Goal: Information Seeking & Learning: Learn about a topic

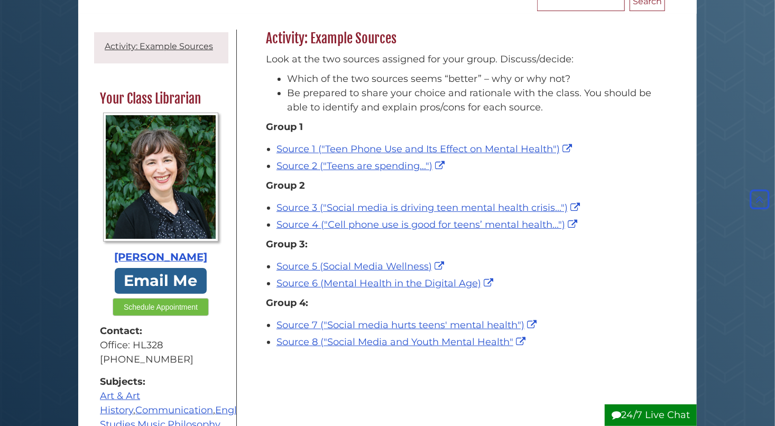
scroll to position [123, 0]
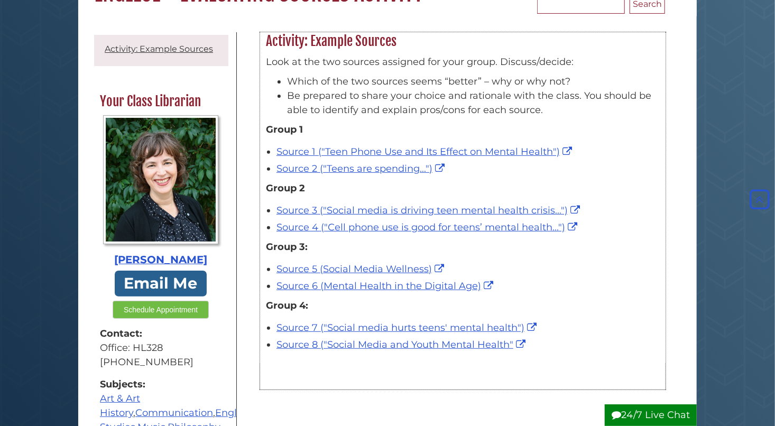
click at [612, 171] on div "Source 2 ("Teens are spending...")" at bounding box center [468, 169] width 383 height 14
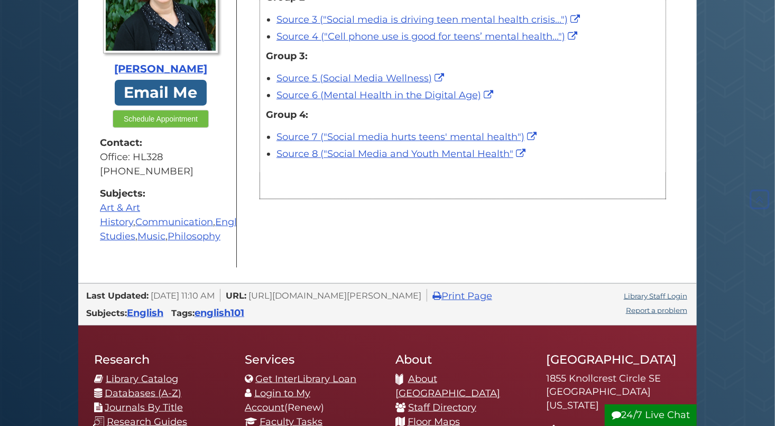
scroll to position [315, 0]
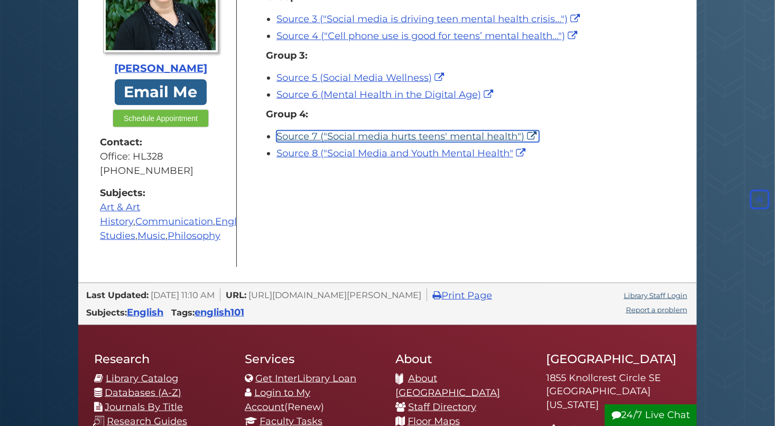
click at [402, 138] on link "Source 7 ("Social media hurts teens' mental health")" at bounding box center [408, 137] width 263 height 12
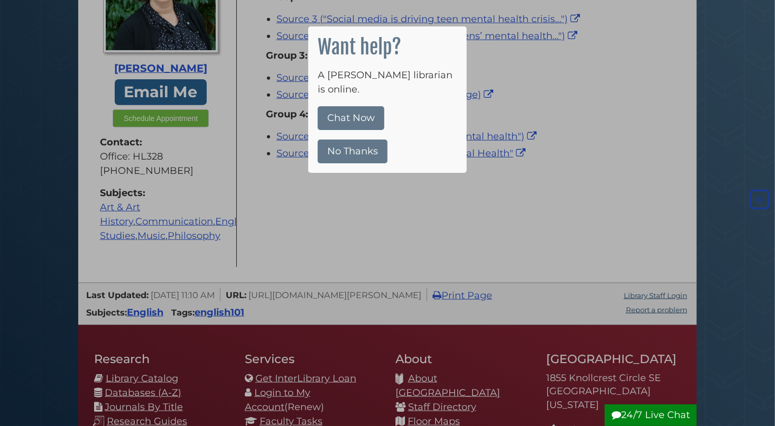
click at [351, 140] on button "No Thanks" at bounding box center [353, 152] width 70 height 24
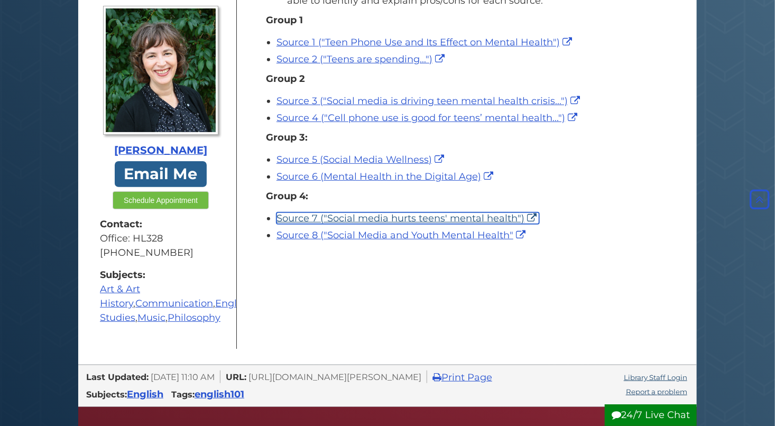
scroll to position [232, 0]
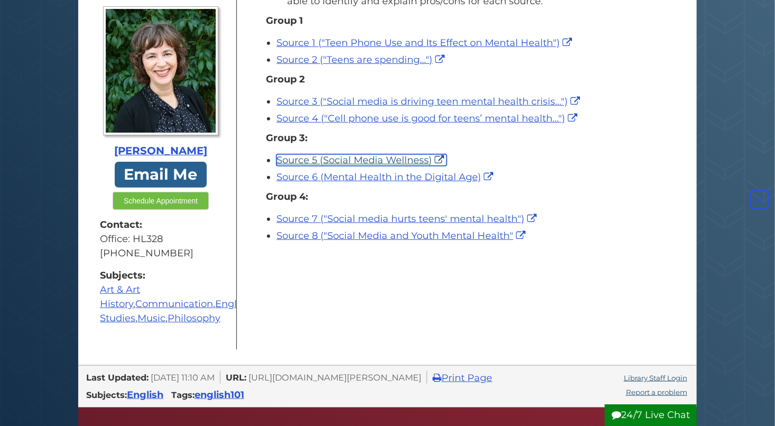
click at [349, 162] on link "Source 5 (Social Media Wellness)" at bounding box center [362, 160] width 170 height 12
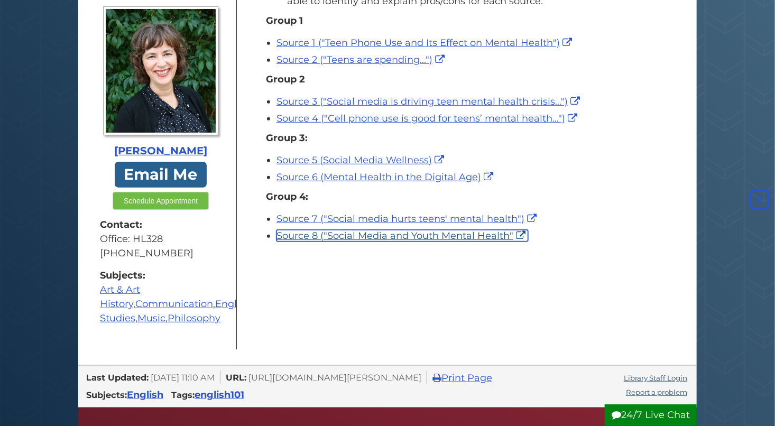
click at [326, 236] on link "Source 8 ("Social Media and Youth Mental Health"" at bounding box center [403, 236] width 252 height 12
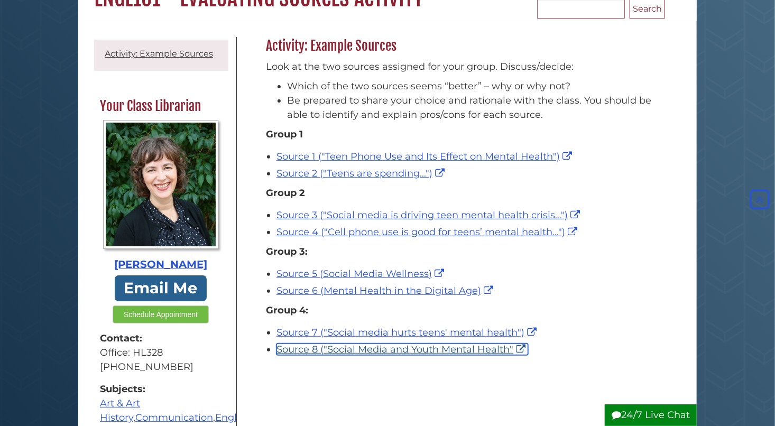
scroll to position [0, 0]
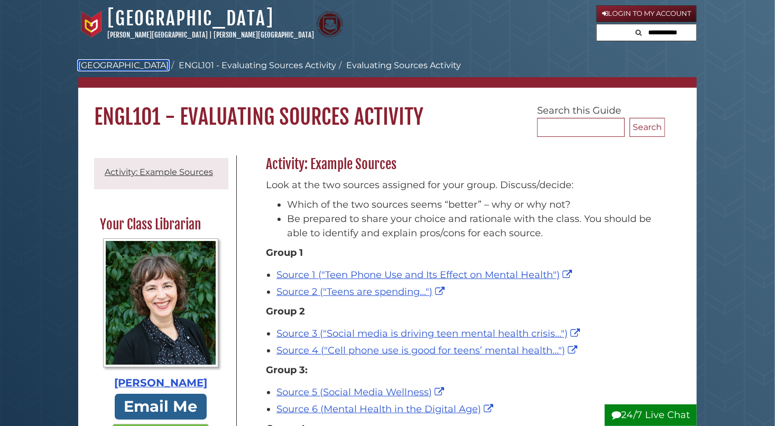
click at [109, 62] on link "Hekman Library" at bounding box center [123, 65] width 90 height 10
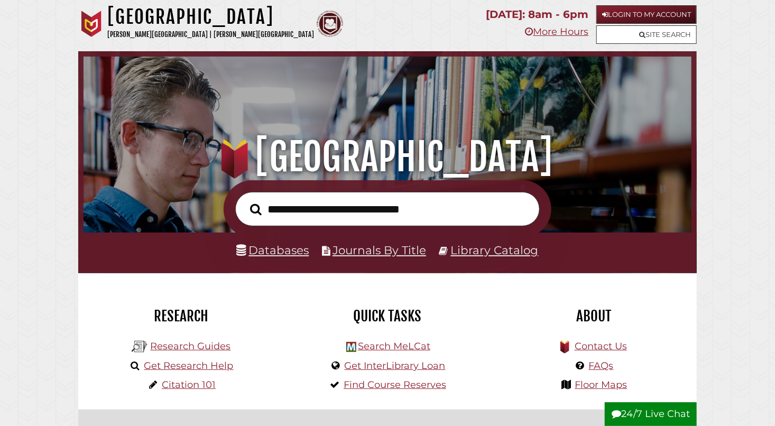
scroll to position [201, 603]
click at [282, 257] on link "Databases" at bounding box center [273, 250] width 72 height 14
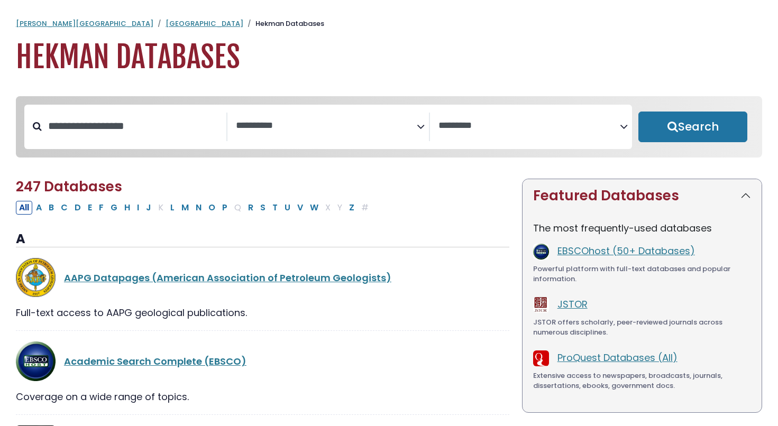
select select "Database Subject Filter"
select select "Database Vendors Filter"
click at [307, 112] on div "**********" at bounding box center [328, 127] width 608 height 44
click at [295, 139] on span "Search filters" at bounding box center [326, 127] width 181 height 29
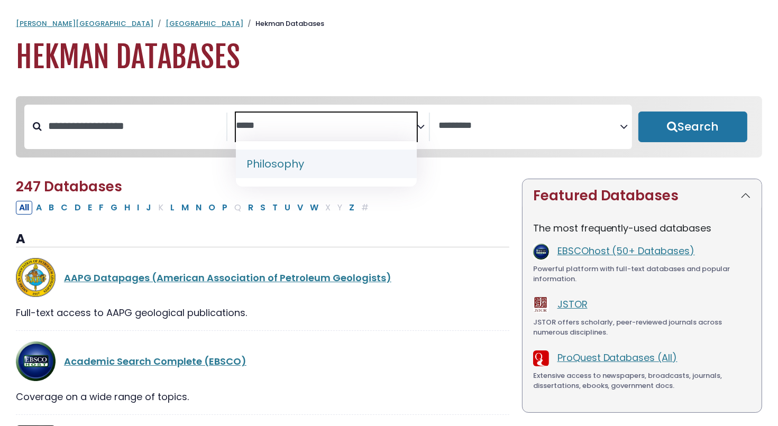
type textarea "*****"
select select "*****"
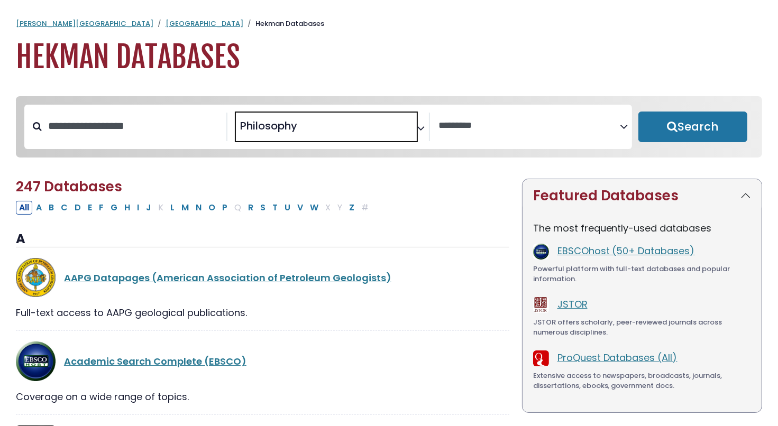
scroll to position [410, 0]
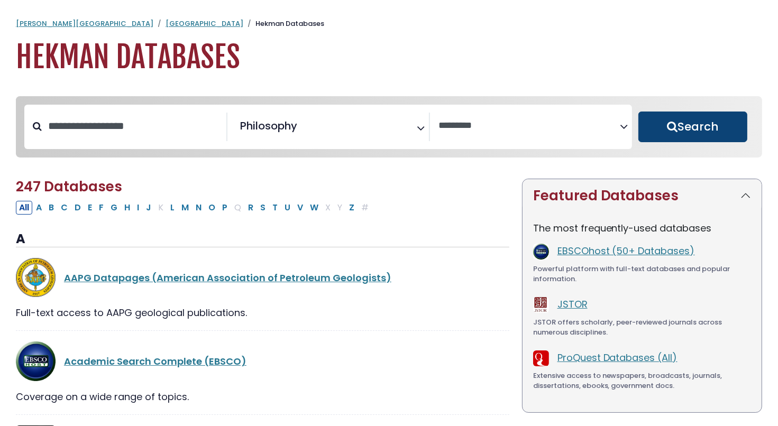
click at [682, 140] on button "Search" at bounding box center [692, 127] width 109 height 31
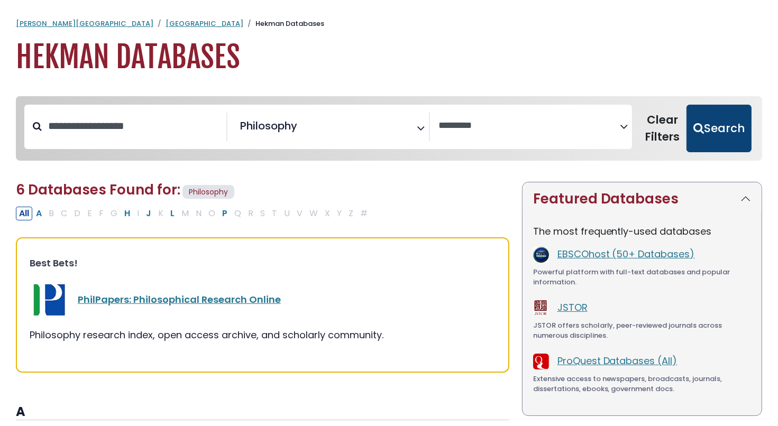
click at [714, 138] on button "Search" at bounding box center [718, 129] width 65 height 48
select select "Database Vendors Filter"
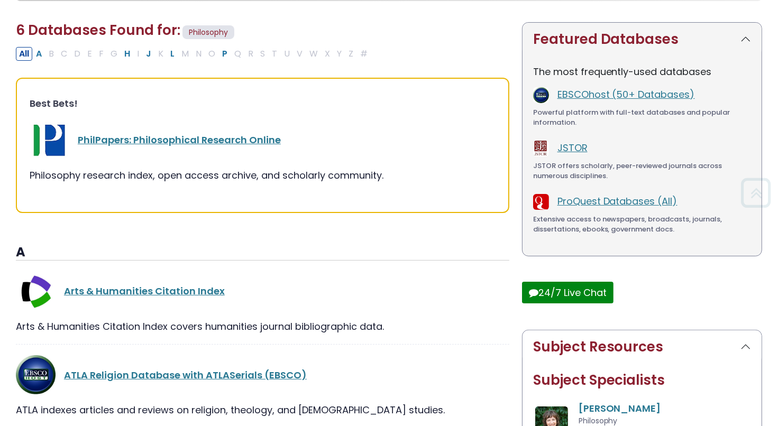
scroll to position [159, 0]
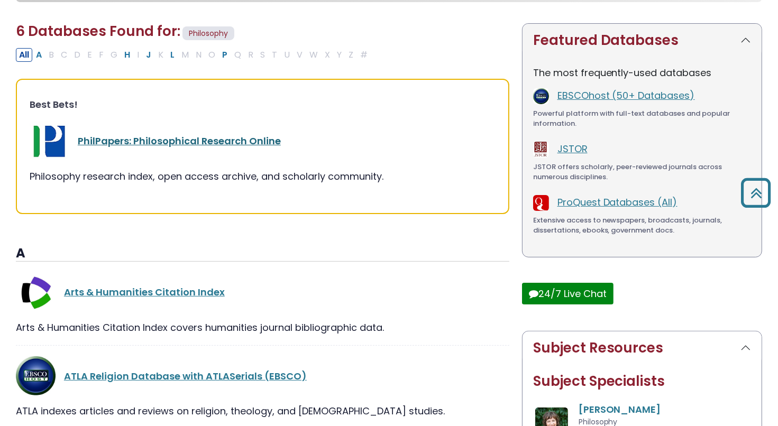
click at [176, 140] on link "PhilPapers: Philosophical Research Online" at bounding box center [179, 140] width 203 height 13
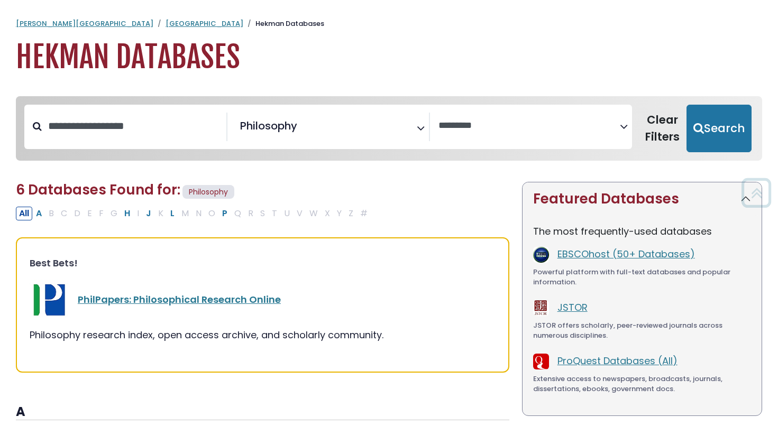
select select "Database Vendors Filter"
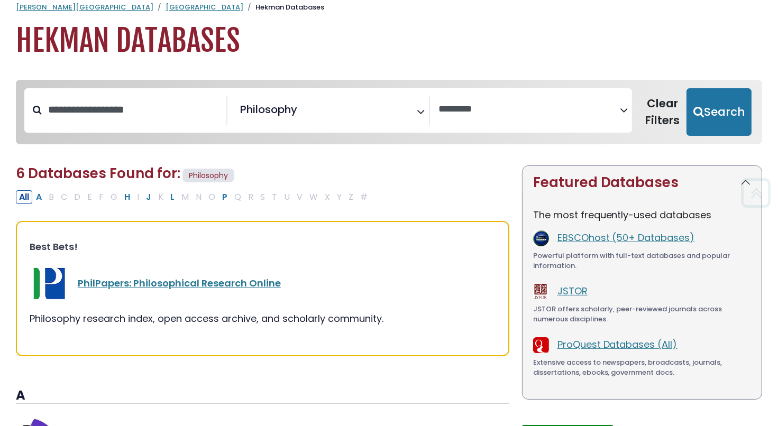
scroll to position [15, 0]
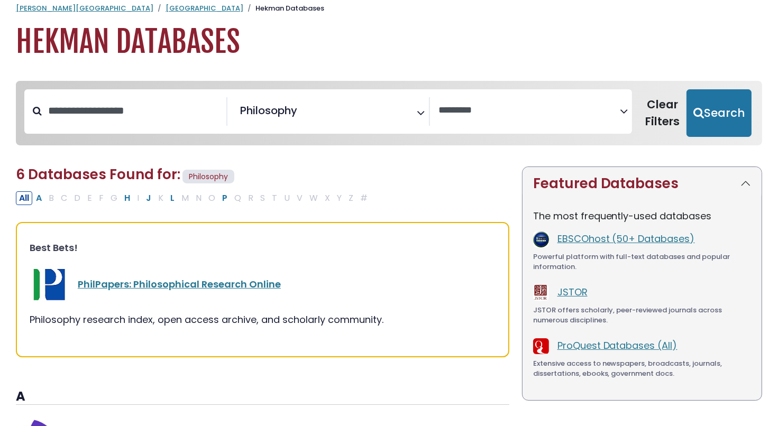
click at [343, 115] on span "× Philosophy" at bounding box center [326, 111] width 181 height 29
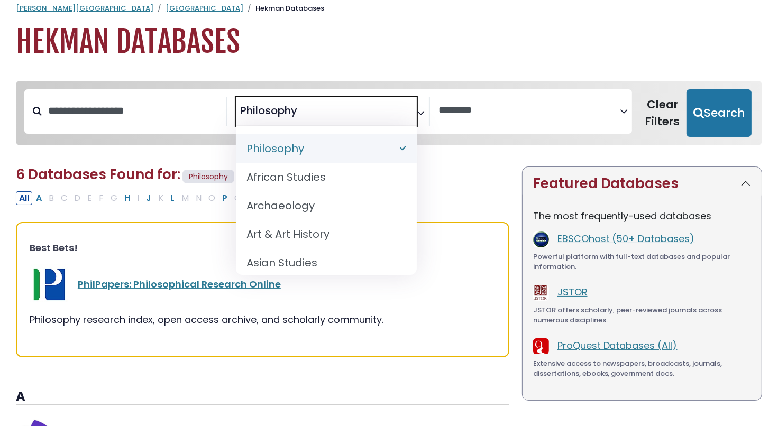
select select "Database Subject Filter"
type textarea "*"
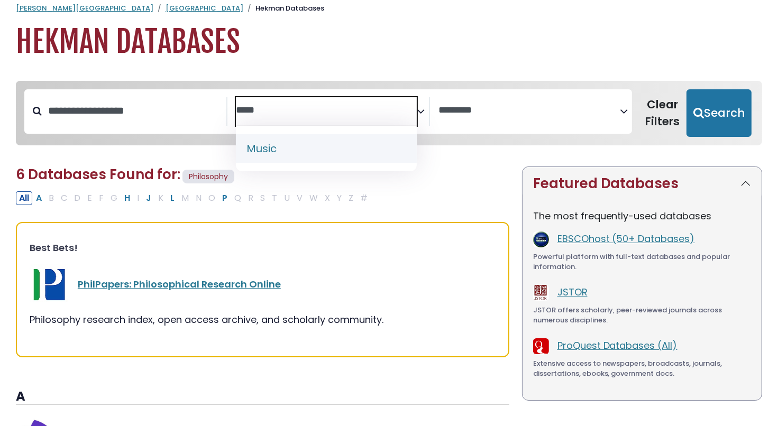
type textarea "*****"
select select "*****"
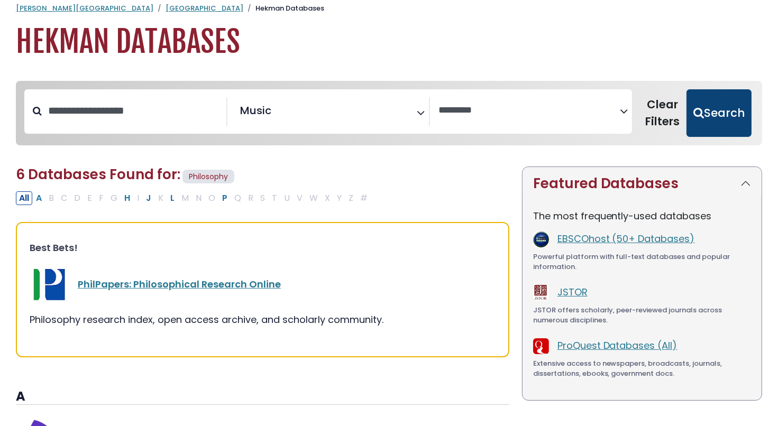
click at [710, 103] on button "Search" at bounding box center [718, 113] width 65 height 48
select select "Database Vendors Filter"
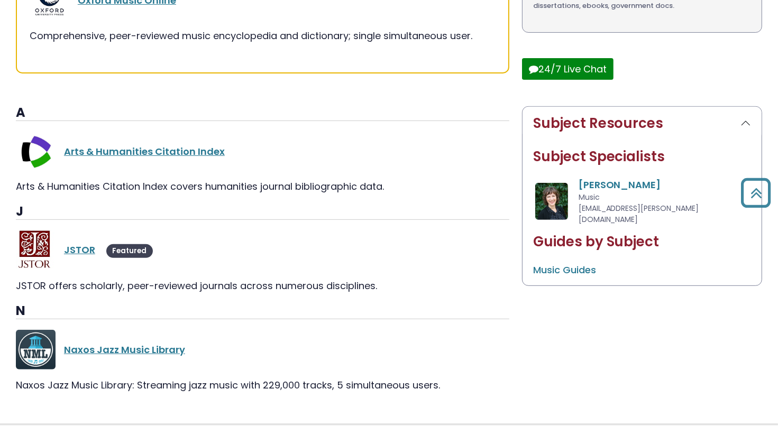
scroll to position [408, 0]
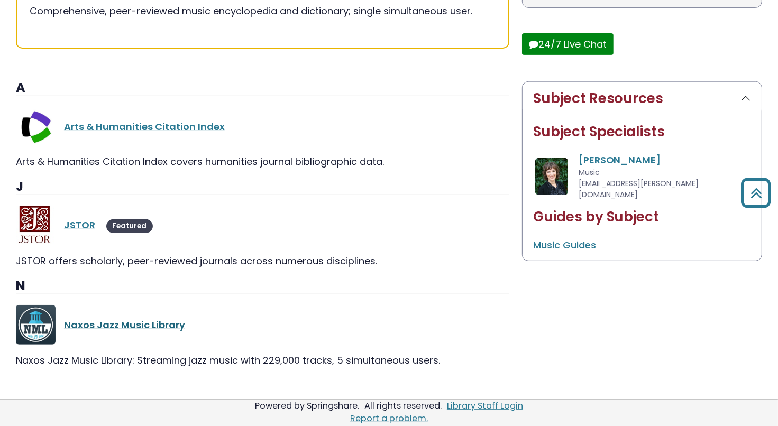
click at [136, 324] on link "Naxos Jazz Music Library" at bounding box center [124, 324] width 121 height 13
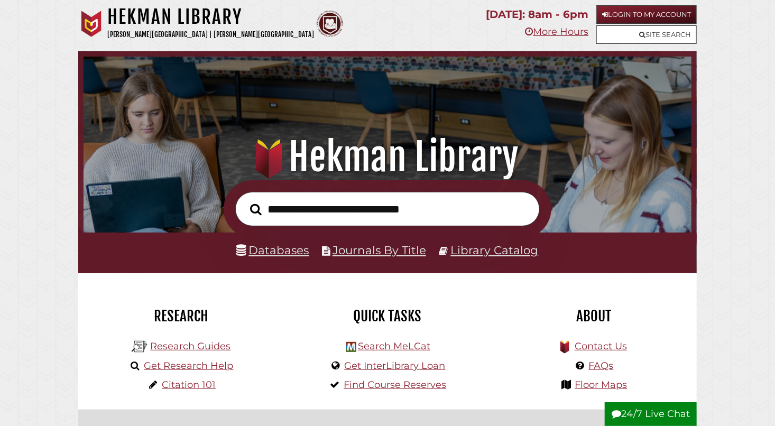
scroll to position [201, 603]
click at [265, 248] on link "Databases" at bounding box center [273, 250] width 72 height 14
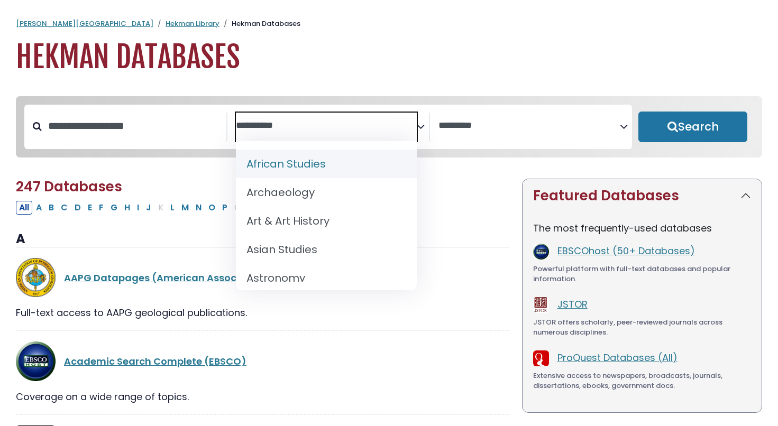
select select "Database Subject Filter"
select select "Database Vendors Filter"
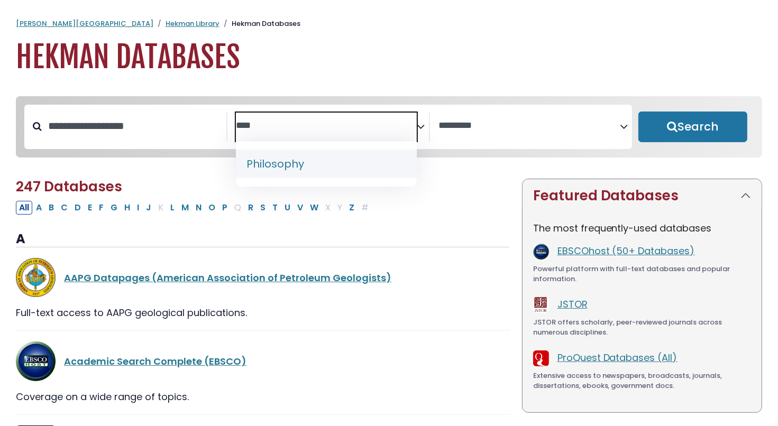
type textarea "****"
select select "*****"
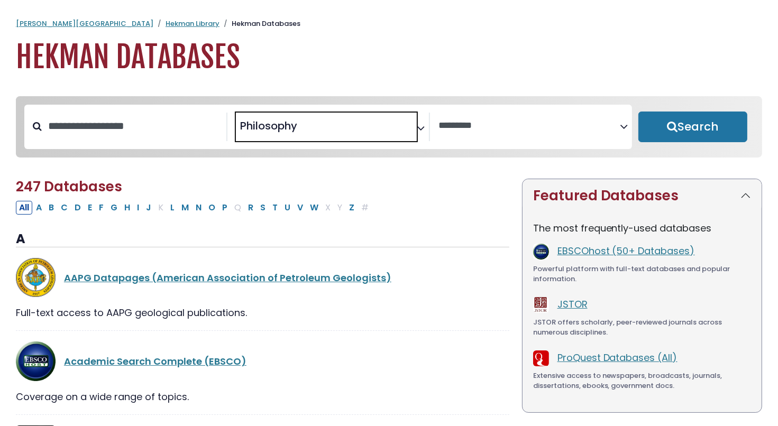
scroll to position [410, 0]
click at [107, 132] on input "Search database by title or keyword" at bounding box center [134, 125] width 185 height 17
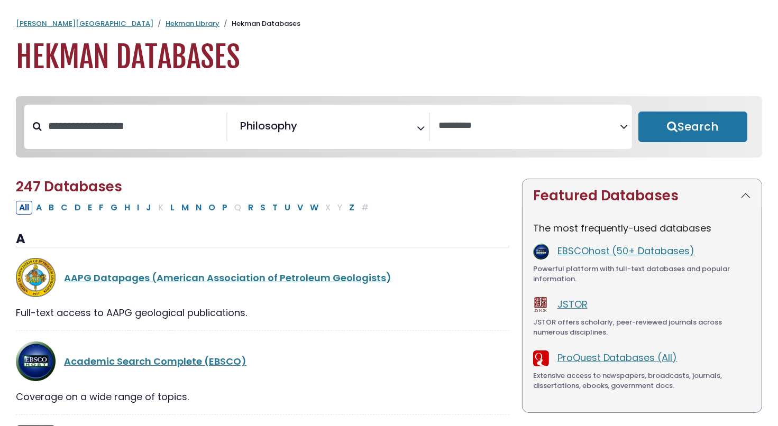
click at [290, 127] on span "Philosophy" at bounding box center [268, 126] width 57 height 16
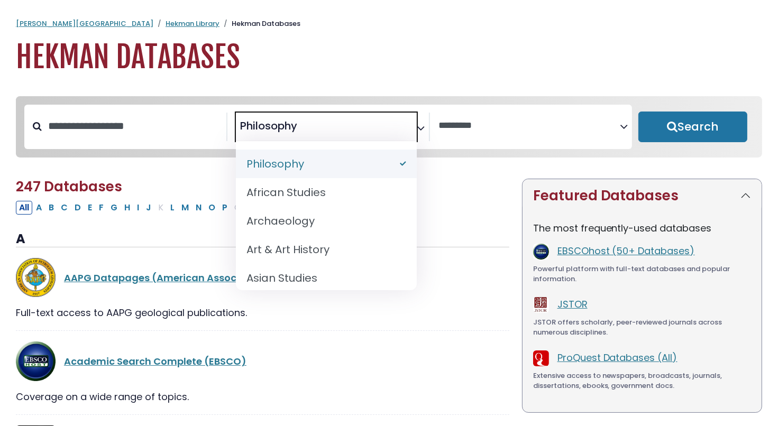
select select "Database Subject Filter"
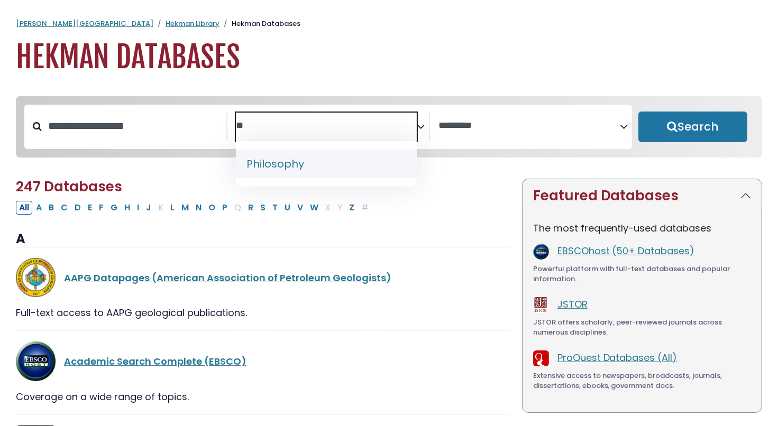
type textarea "*"
type textarea "****"
select select "*****"
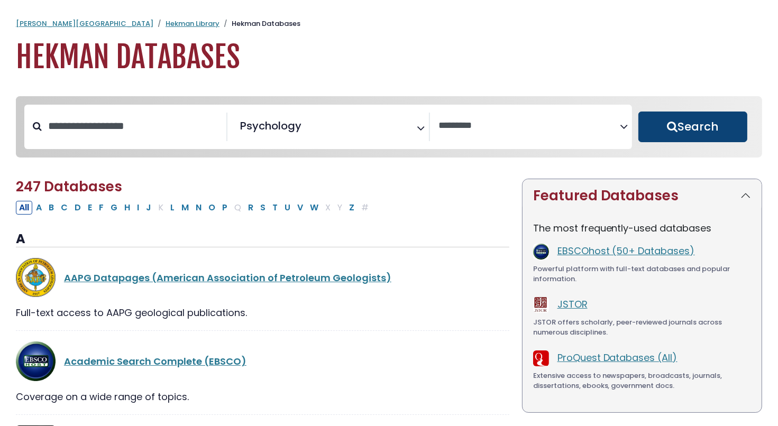
click at [711, 124] on button "Search" at bounding box center [692, 127] width 109 height 31
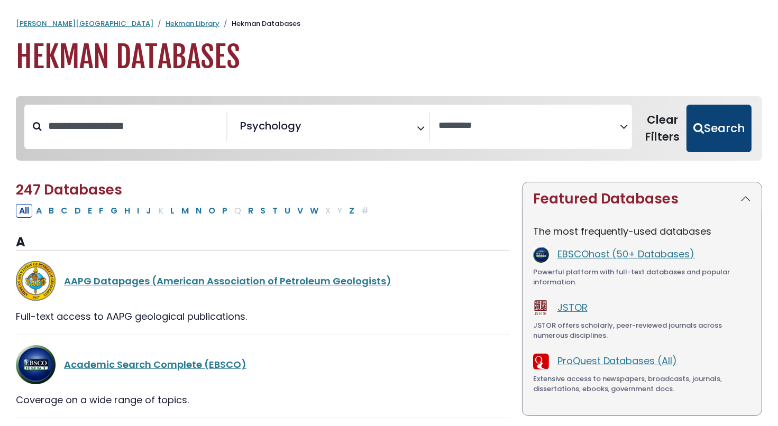
select select "Database Vendors Filter"
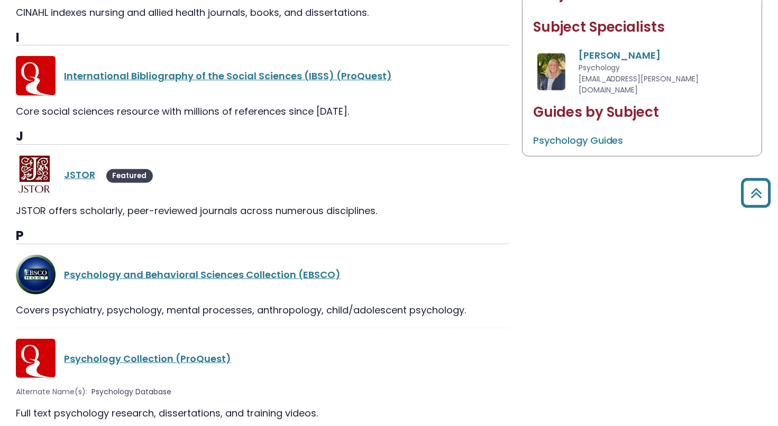
scroll to position [529, 0]
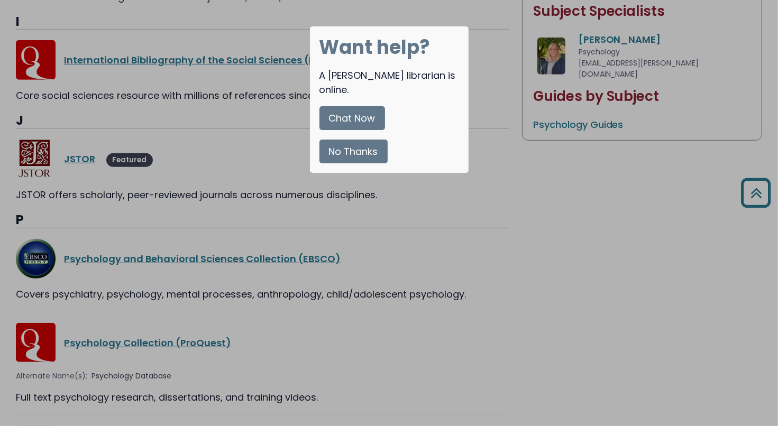
click at [346, 142] on button "No Thanks" at bounding box center [353, 152] width 68 height 24
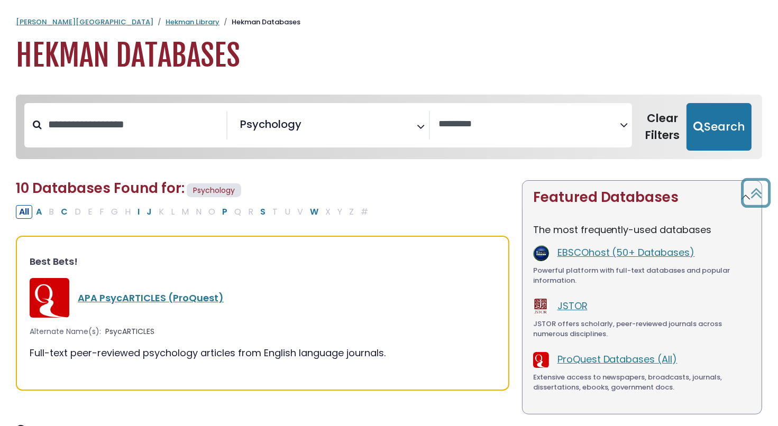
scroll to position [0, 0]
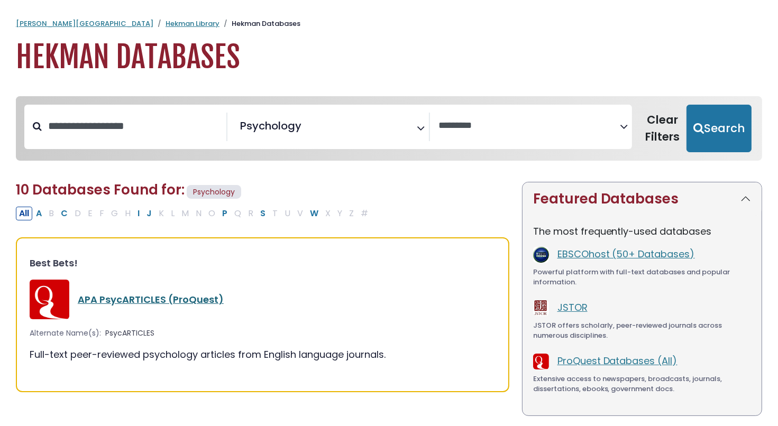
click at [135, 305] on link "APA PsycARTICLES (ProQuest)" at bounding box center [151, 299] width 146 height 13
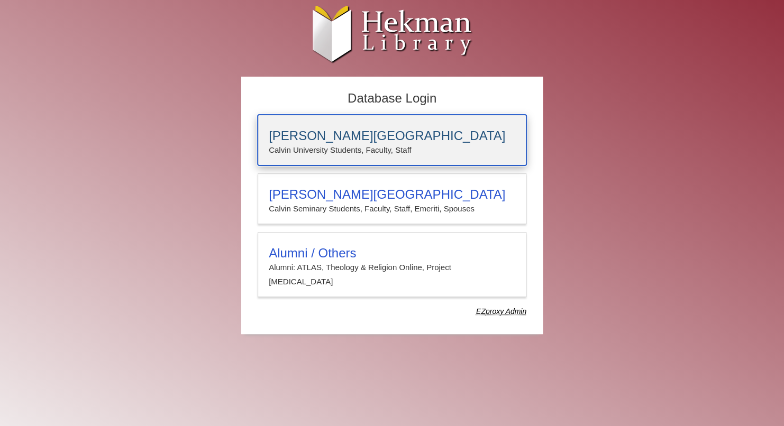
click at [302, 144] on p "Calvin University Students, Faculty, Staff" at bounding box center [392, 150] width 246 height 14
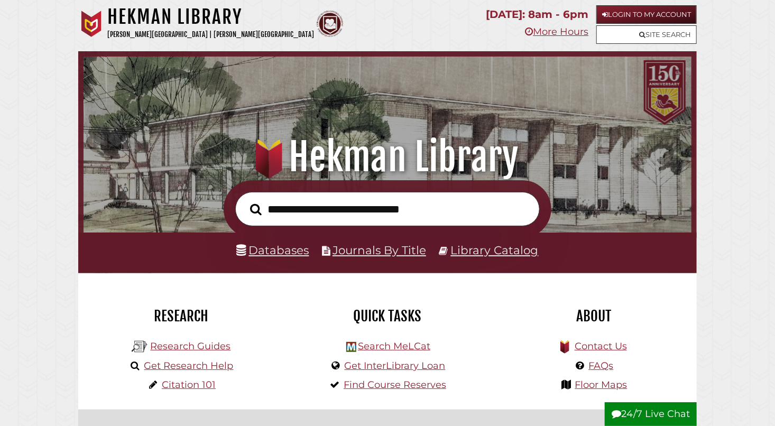
scroll to position [201, 603]
click at [263, 253] on link "Databases" at bounding box center [273, 250] width 72 height 14
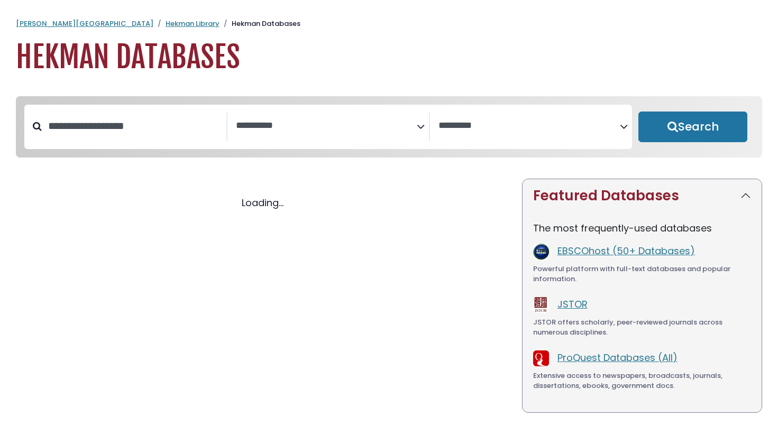
select select "Database Subject Filter"
select select "Database Vendors Filter"
select select "Database Subject Filter"
select select "Database Vendors Filter"
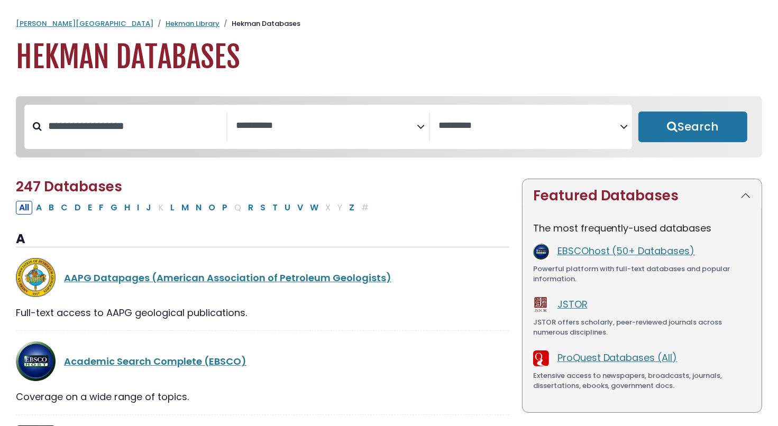
click at [297, 128] on textarea "Search" at bounding box center [326, 126] width 181 height 11
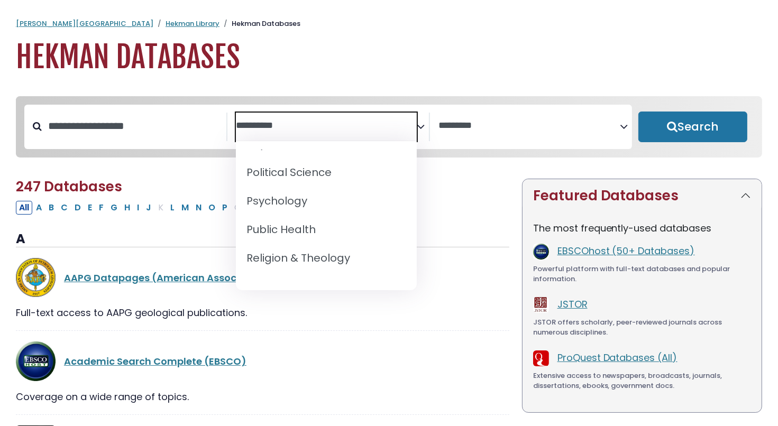
scroll to position [952, 0]
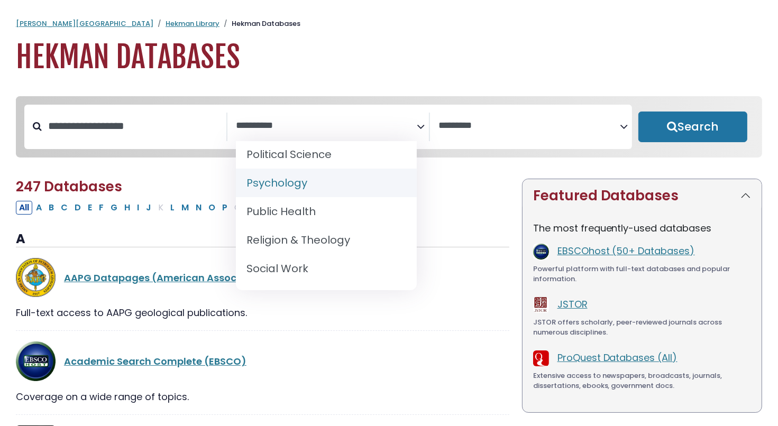
select select "*****"
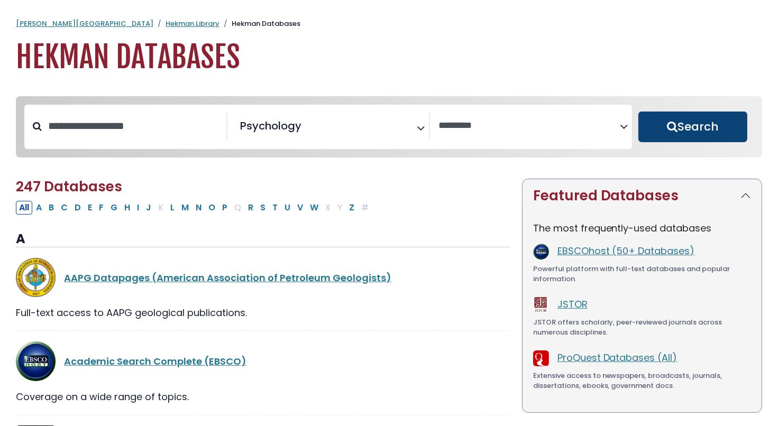
click at [730, 126] on button "Search" at bounding box center [692, 127] width 109 height 31
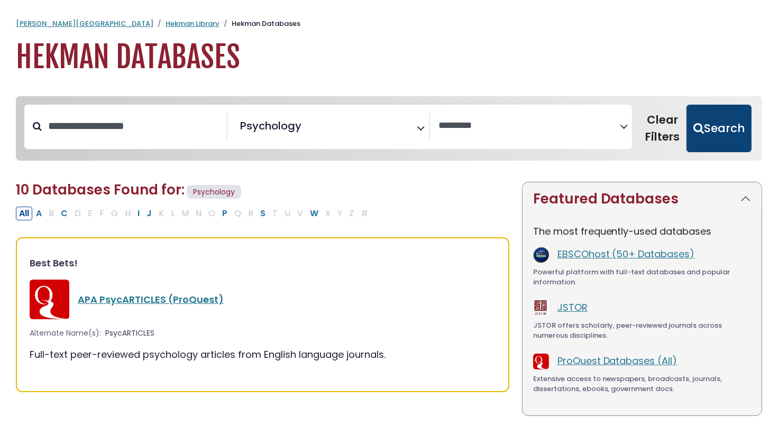
click at [722, 133] on button "Search" at bounding box center [718, 129] width 65 height 48
select select "Database Vendors Filter"
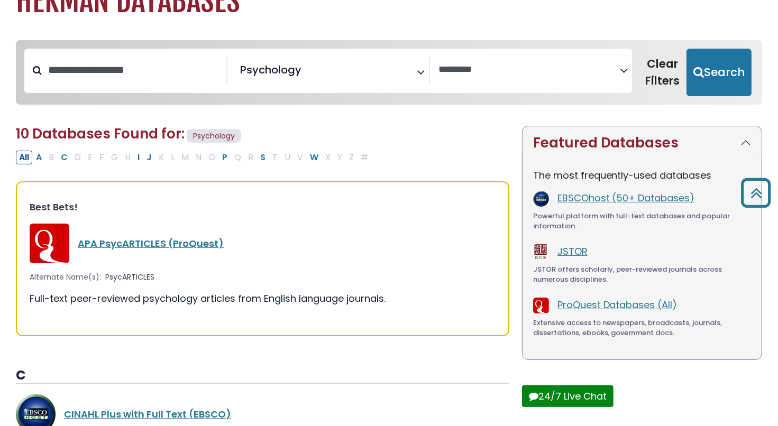
scroll to position [53, 0]
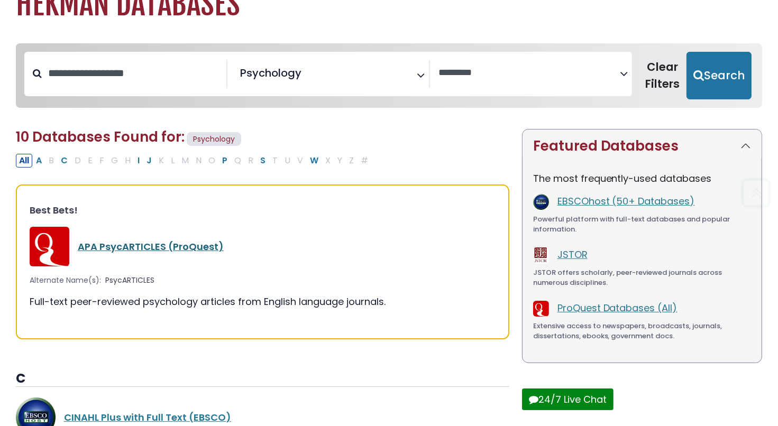
click at [121, 246] on link "APA PsycARTICLES (ProQuest)" at bounding box center [151, 246] width 146 height 13
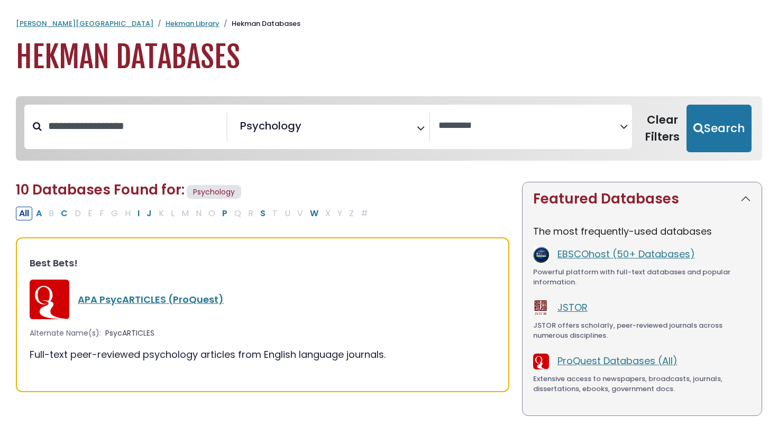
select select "Database Vendors Filter"
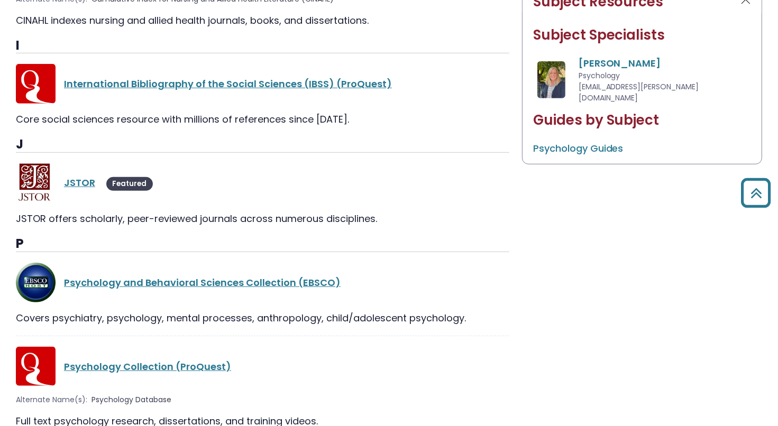
scroll to position [582, 0]
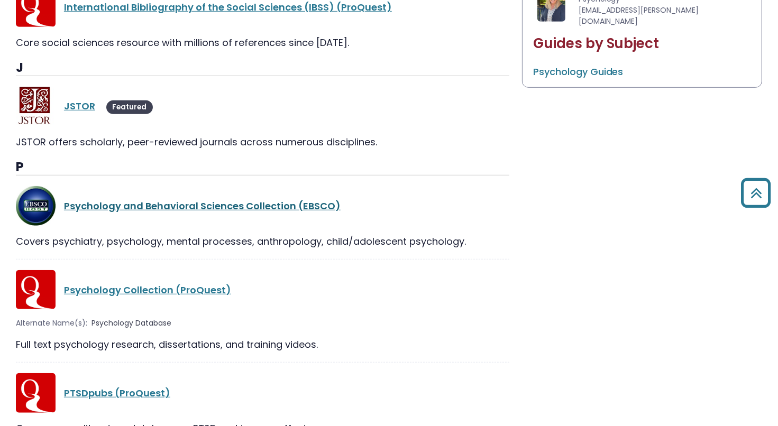
click at [152, 200] on link "Psychology and Behavioral Sciences Collection (EBSCO)" at bounding box center [202, 205] width 277 height 13
